Goal: Task Accomplishment & Management: Manage account settings

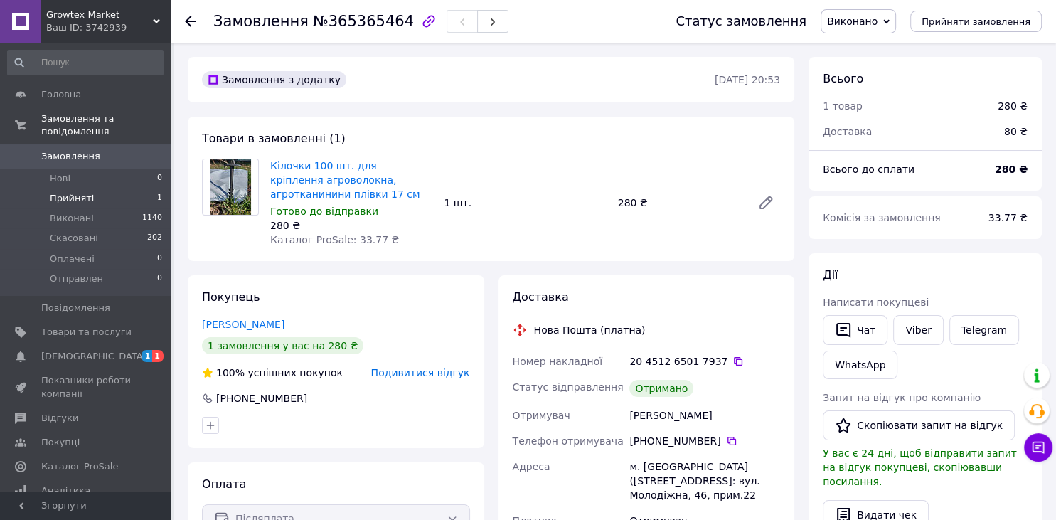
click at [98, 191] on li "Прийняті 1" at bounding box center [85, 198] width 171 height 20
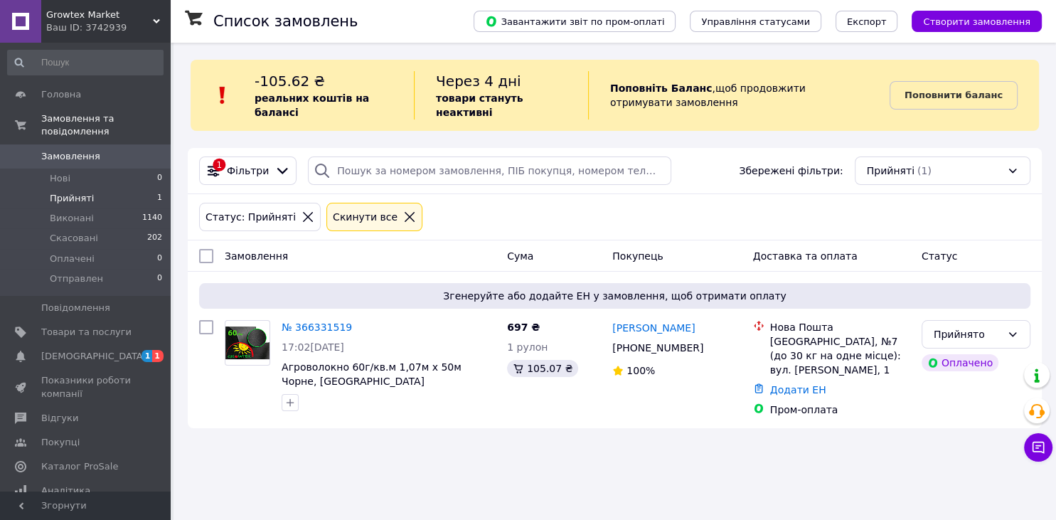
click at [75, 350] on span "[DEMOGRAPHIC_DATA]" at bounding box center [93, 356] width 105 height 13
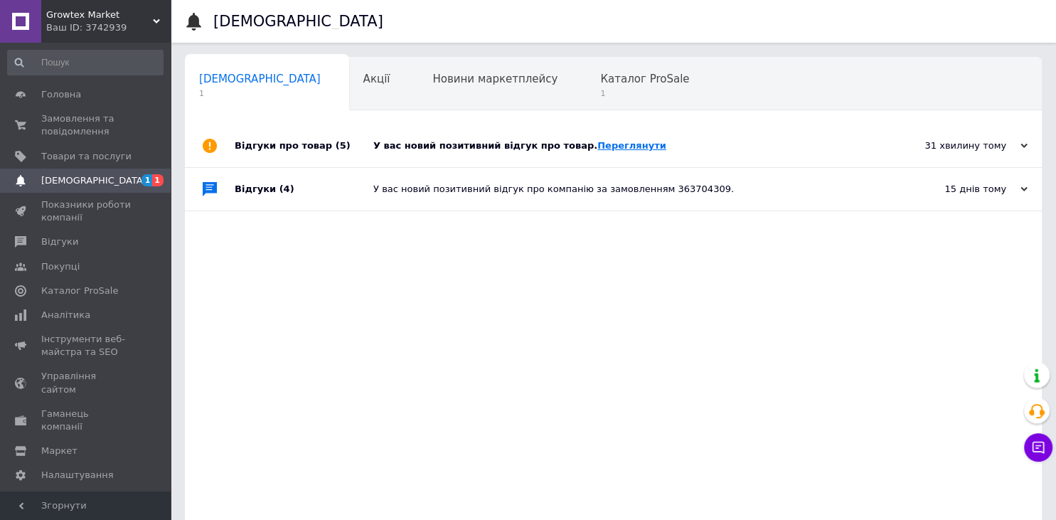
click at [597, 149] on link "Переглянути" at bounding box center [631, 145] width 69 height 11
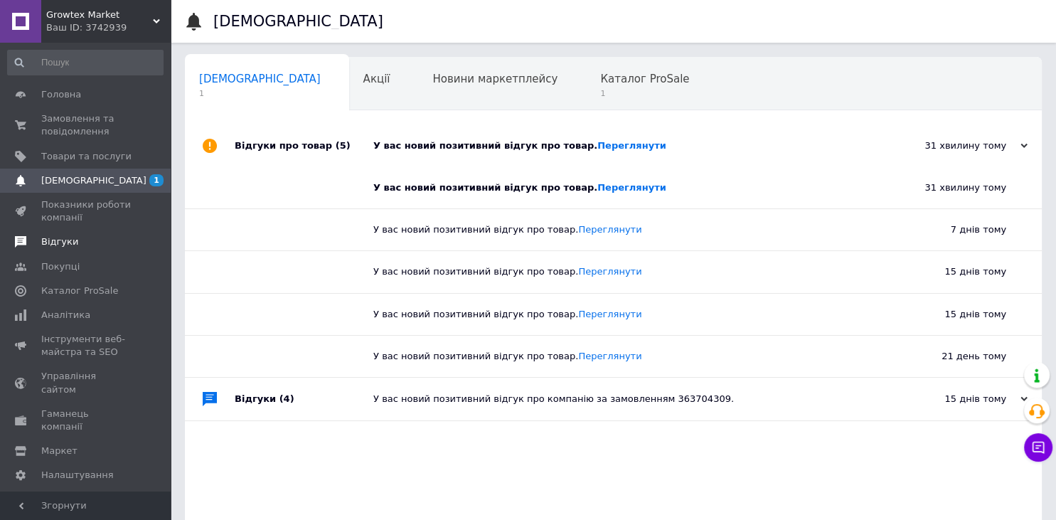
click at [58, 245] on span "Відгуки" at bounding box center [59, 241] width 37 height 13
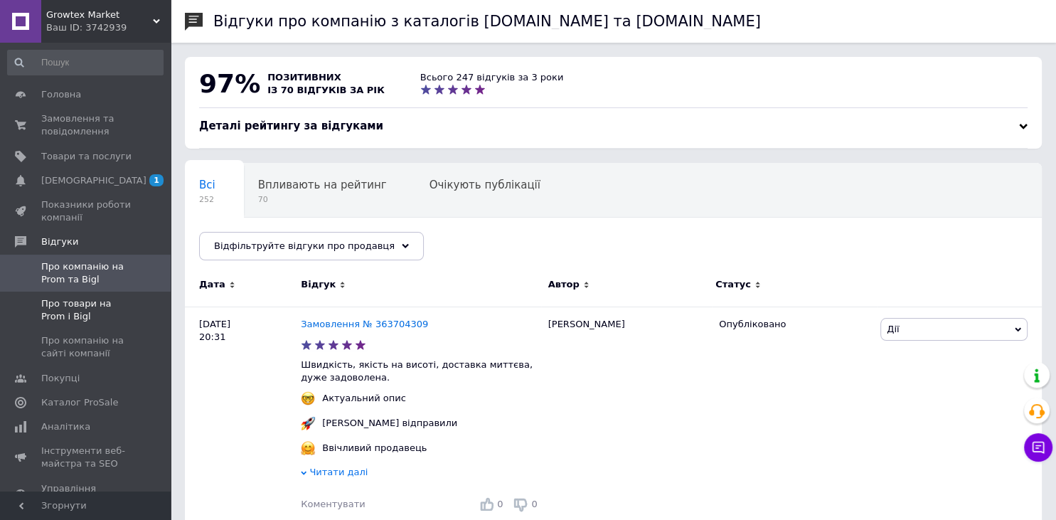
click at [67, 303] on span "Про товари на Prom і Bigl" at bounding box center [86, 310] width 90 height 26
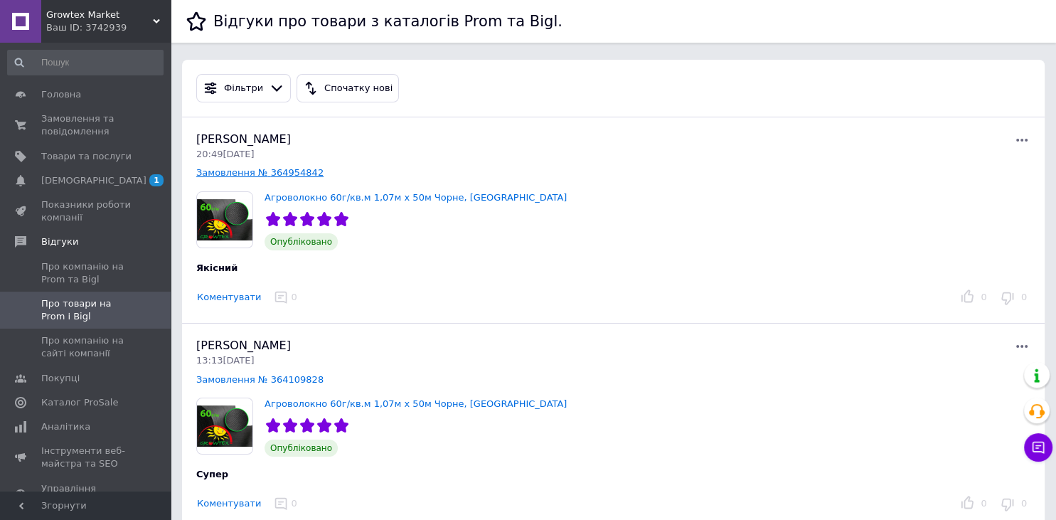
click at [281, 169] on link "Замовлення № 364954842" at bounding box center [259, 172] width 127 height 11
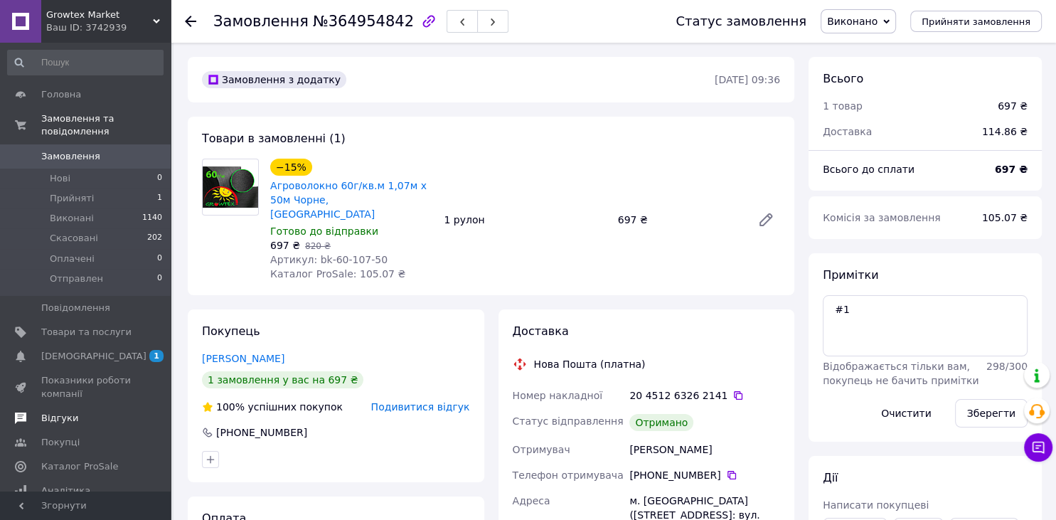
click at [59, 412] on span "Відгуки" at bounding box center [59, 418] width 37 height 13
